Goal: Information Seeking & Learning: Learn about a topic

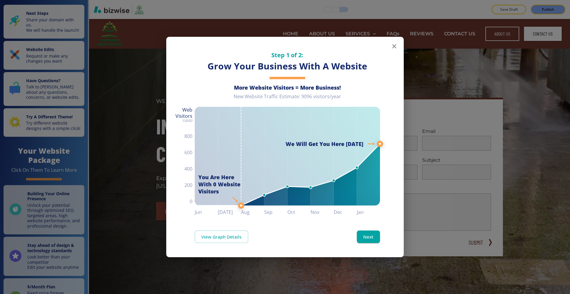
click at [397, 46] on icon "button" at bounding box center [394, 46] width 7 height 7
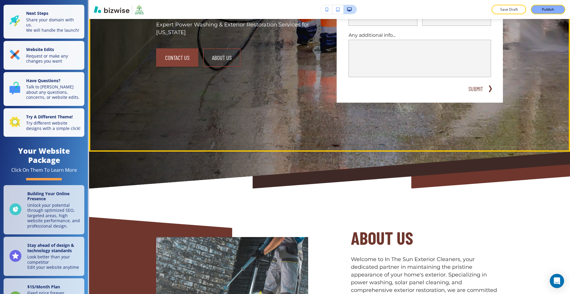
scroll to position [208, 0]
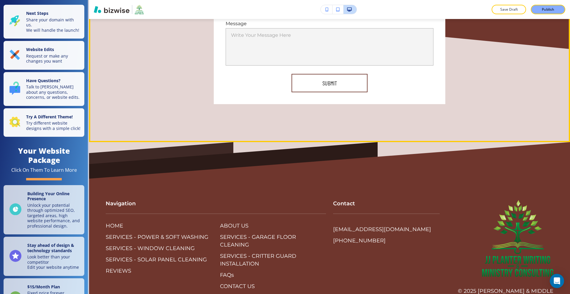
scroll to position [3160, 0]
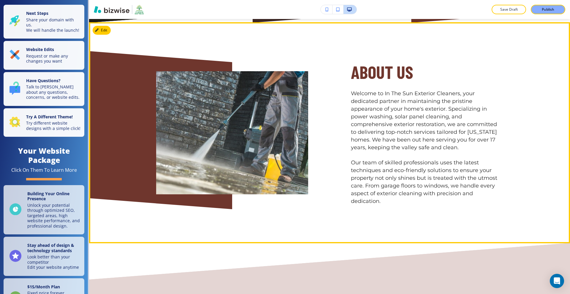
scroll to position [119, 0]
